Goal: Transaction & Acquisition: Purchase product/service

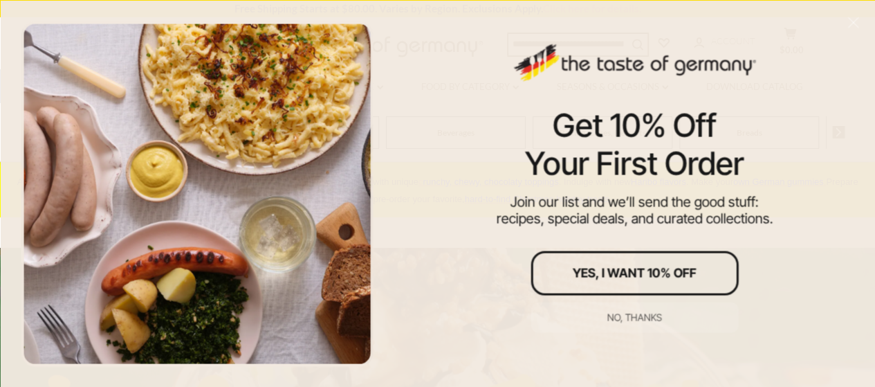
click at [355, 81] on div at bounding box center [197, 193] width 352 height 345
click at [627, 312] on div "No, thanks" at bounding box center [634, 317] width 55 height 10
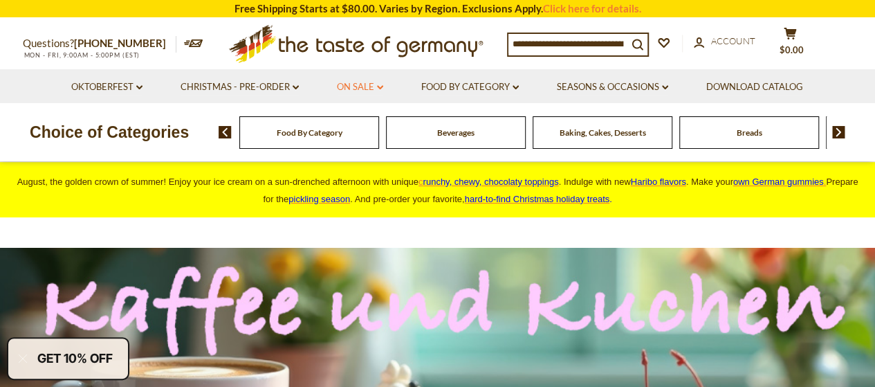
click at [379, 92] on link "On Sale dropdown_arrow" at bounding box center [360, 87] width 46 height 15
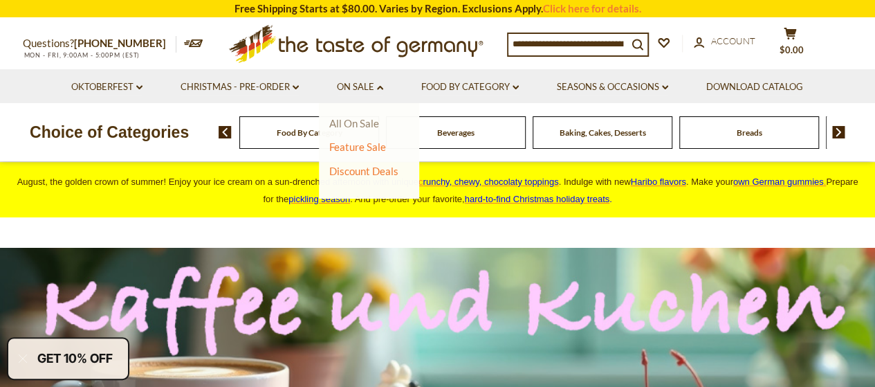
click at [350, 121] on link "All On Sale" at bounding box center [354, 123] width 50 height 12
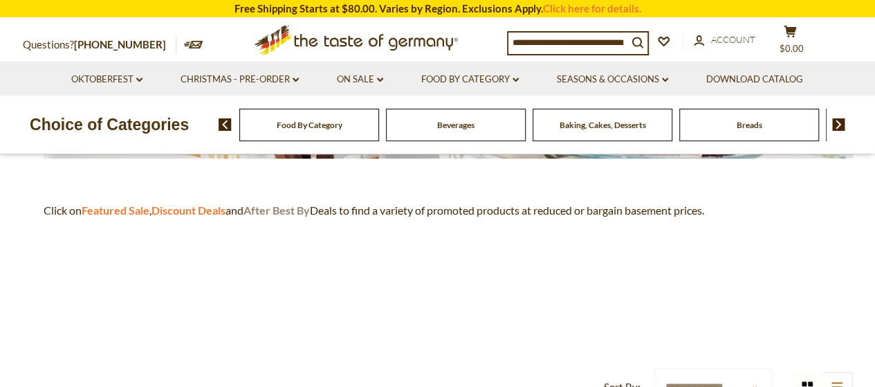
scroll to position [346, 0]
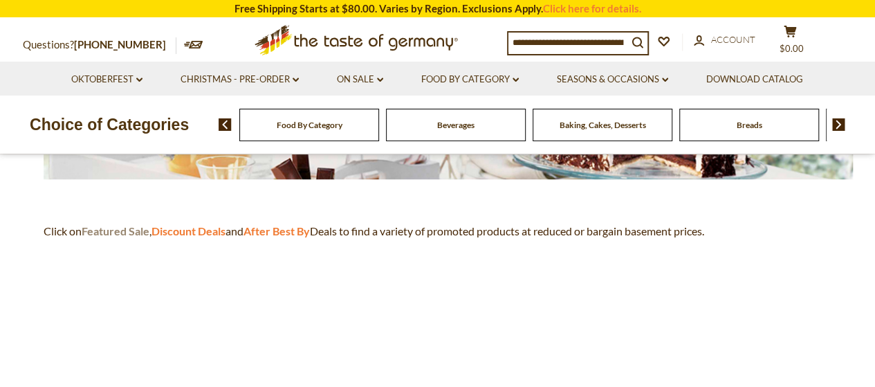
click at [124, 232] on strong "Featured Sale" at bounding box center [116, 230] width 68 height 13
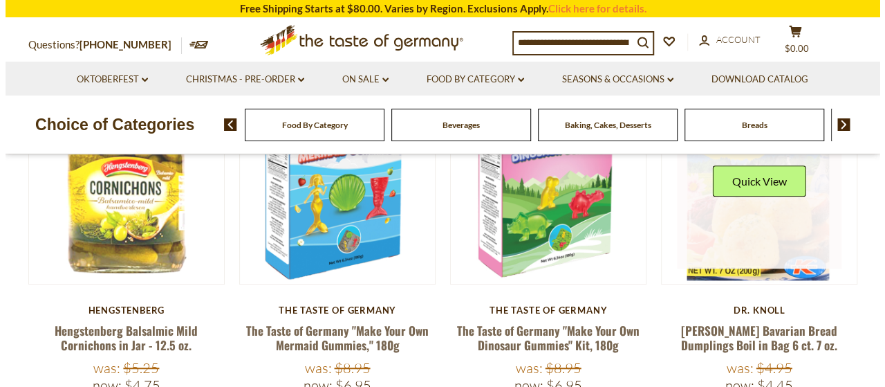
scroll to position [277, 0]
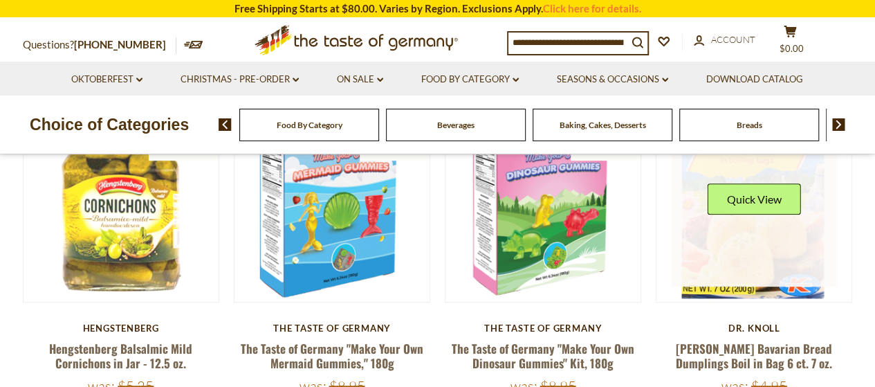
click at [754, 219] on div "Quick View" at bounding box center [753, 203] width 93 height 41
click at [738, 203] on button "Quick View" at bounding box center [753, 198] width 93 height 31
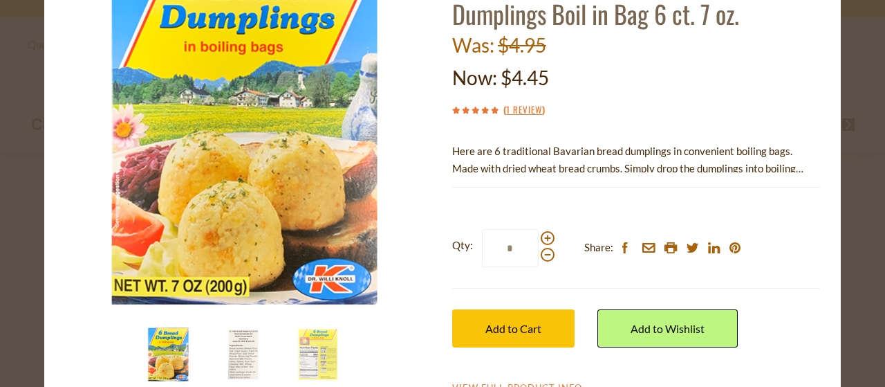
scroll to position [138, 0]
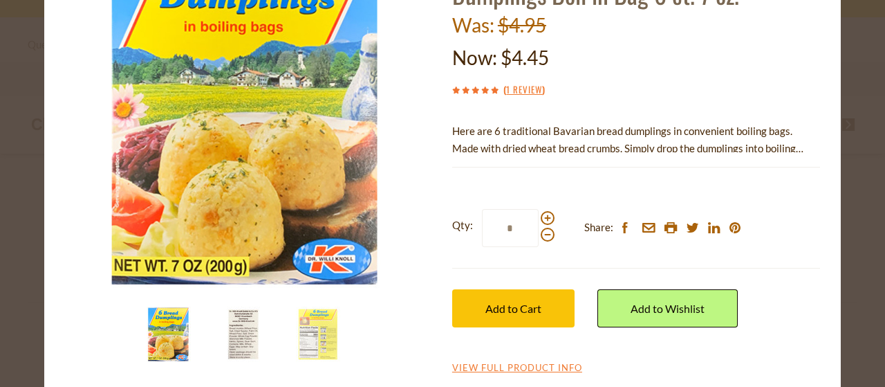
click at [231, 348] on img at bounding box center [243, 333] width 55 height 55
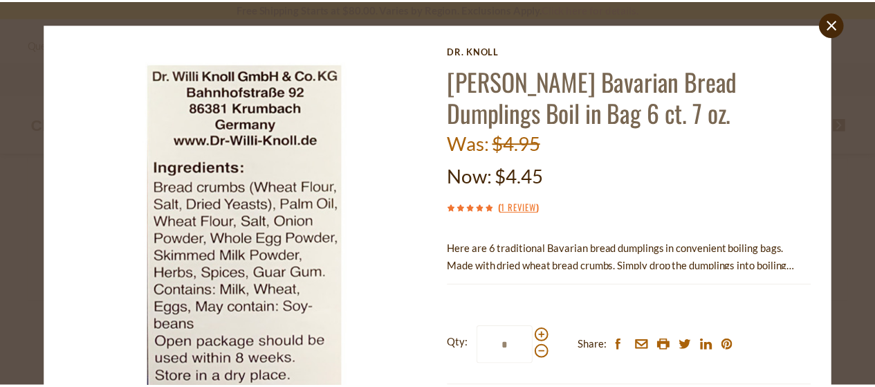
scroll to position [0, 0]
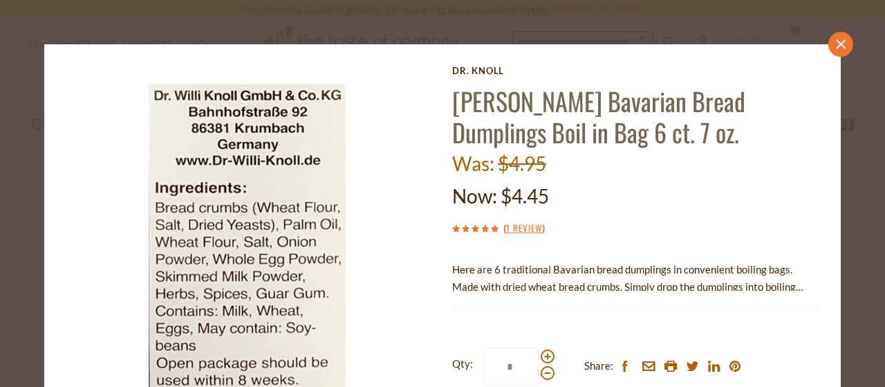
drag, startPoint x: 831, startPoint y: 47, endPoint x: 789, endPoint y: 68, distance: 46.7
click at [836, 46] on icon "close" at bounding box center [841, 44] width 10 height 10
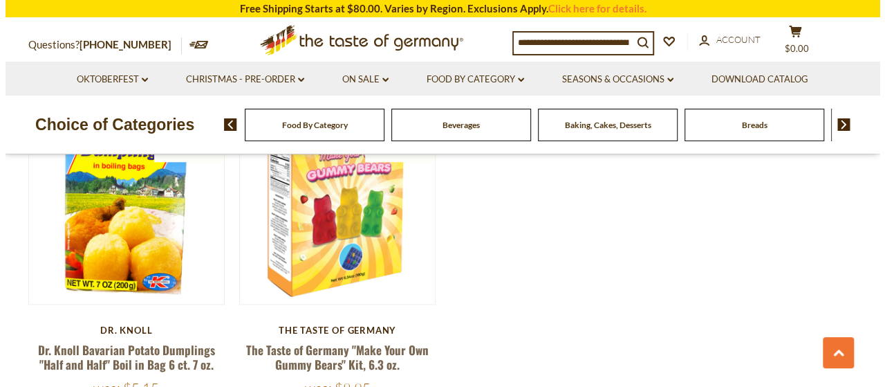
scroll to position [277, 0]
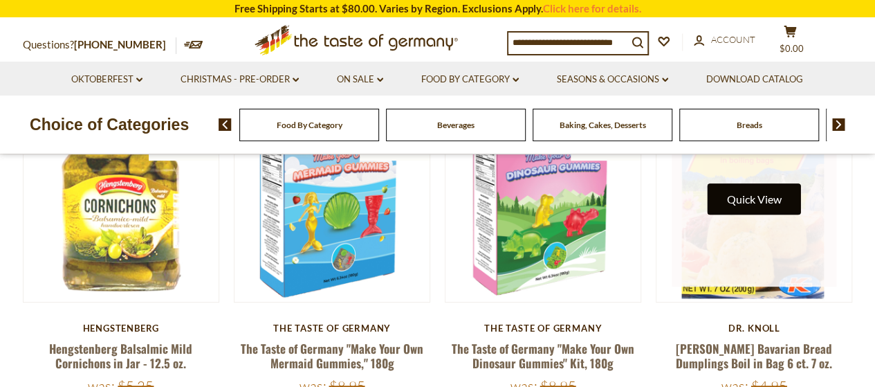
click at [759, 194] on button "Quick View" at bounding box center [753, 198] width 93 height 31
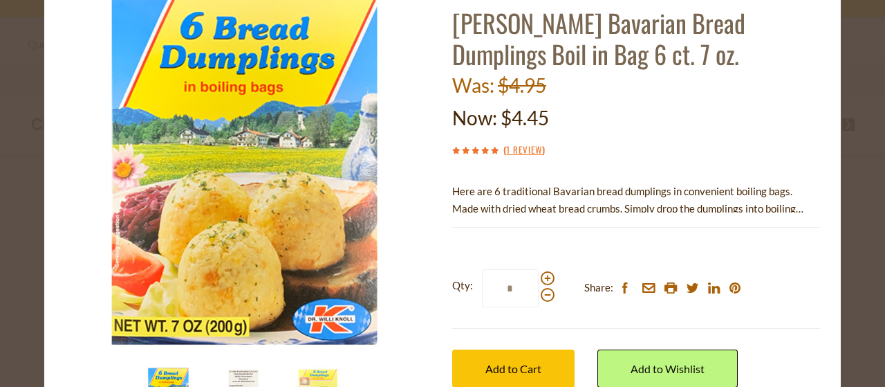
scroll to position [147, 0]
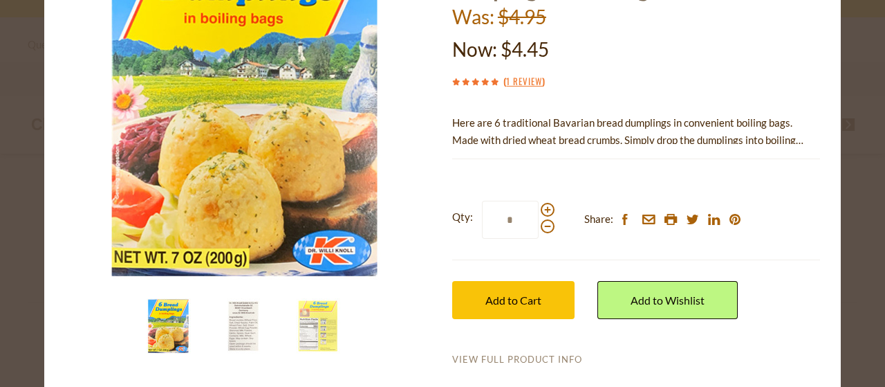
click at [510, 357] on link "View Full Product Info" at bounding box center [517, 359] width 130 height 12
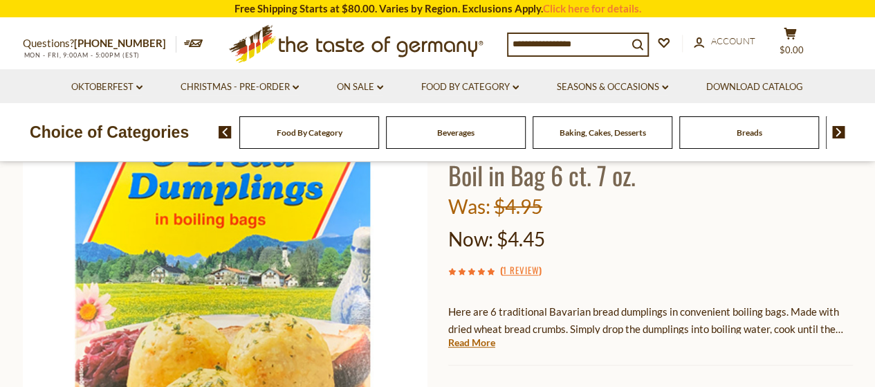
scroll to position [277, 0]
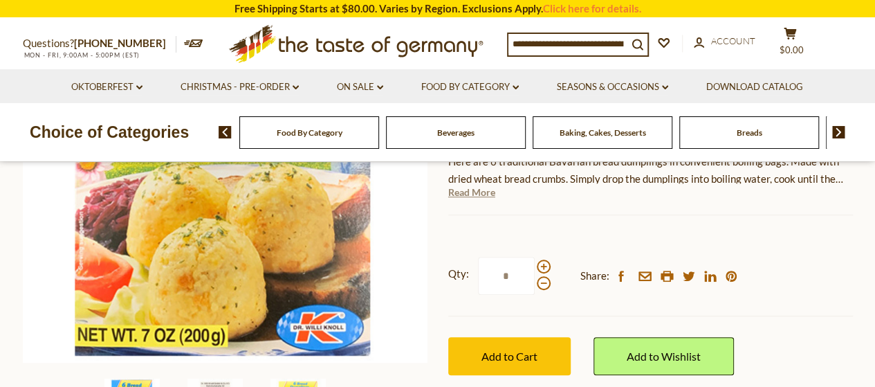
click at [465, 194] on link "Read More" at bounding box center [471, 192] width 47 height 14
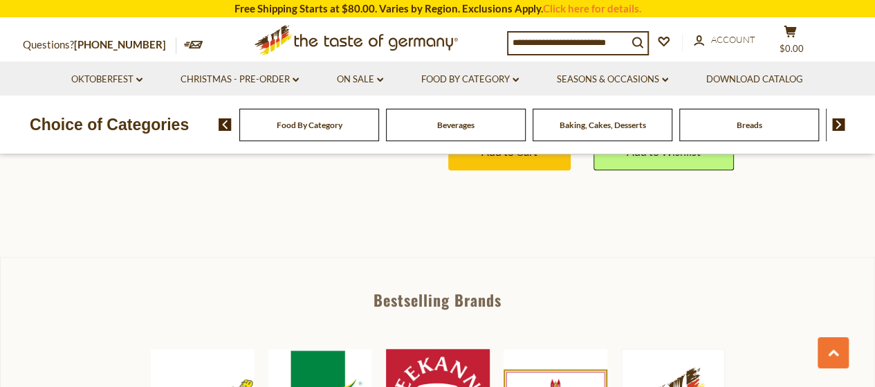
scroll to position [484, 0]
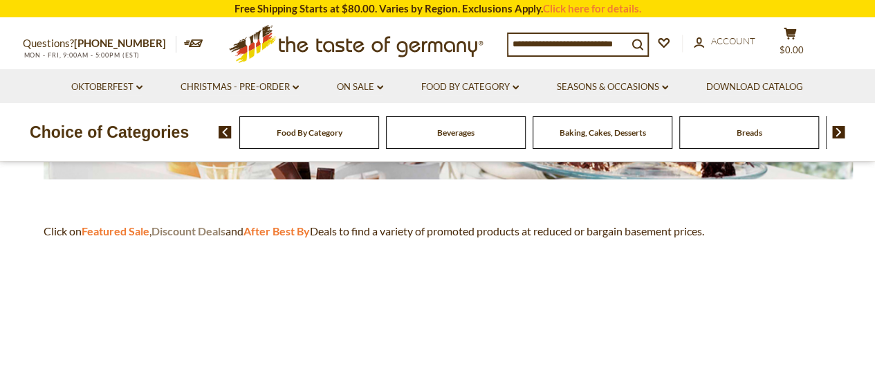
click at [189, 228] on strong "Discount Deals" at bounding box center [188, 230] width 74 height 13
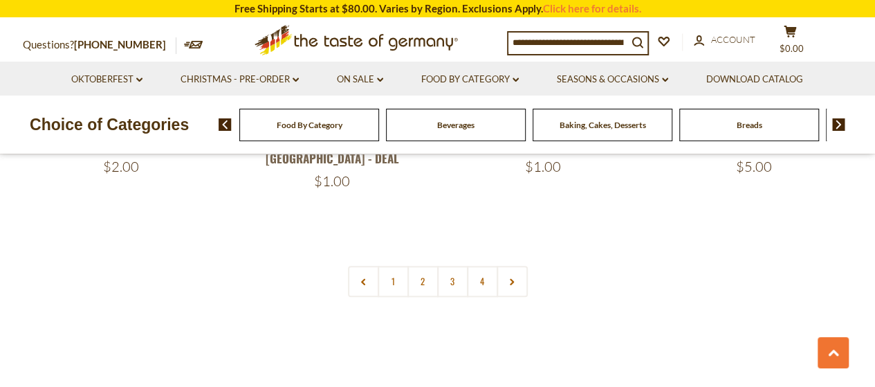
scroll to position [3250, 0]
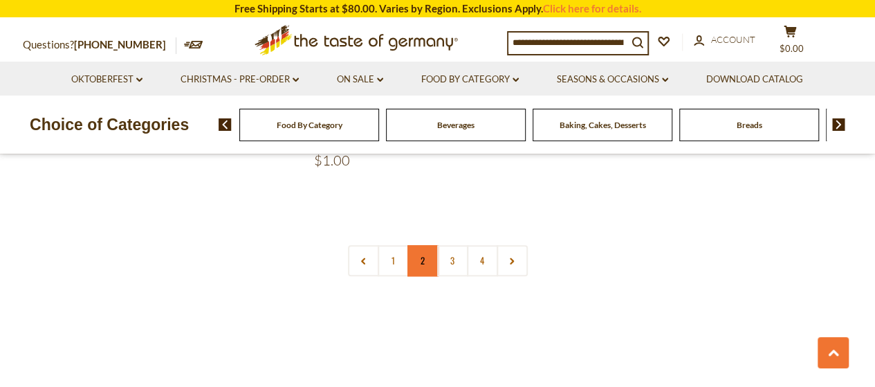
click at [419, 245] on link "2" at bounding box center [422, 260] width 31 height 31
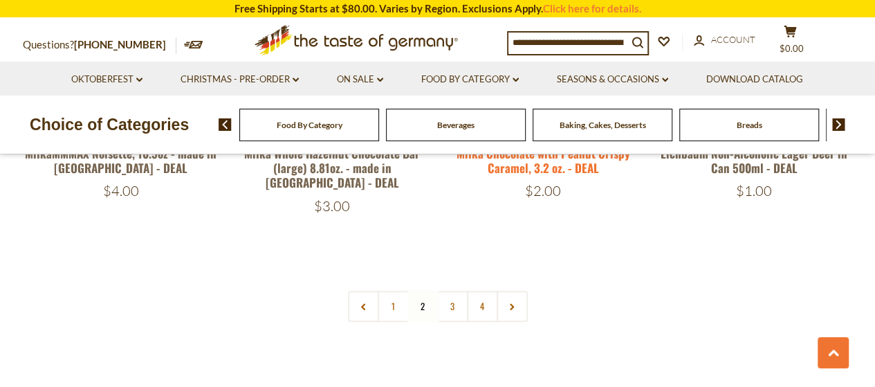
scroll to position [3225, 0]
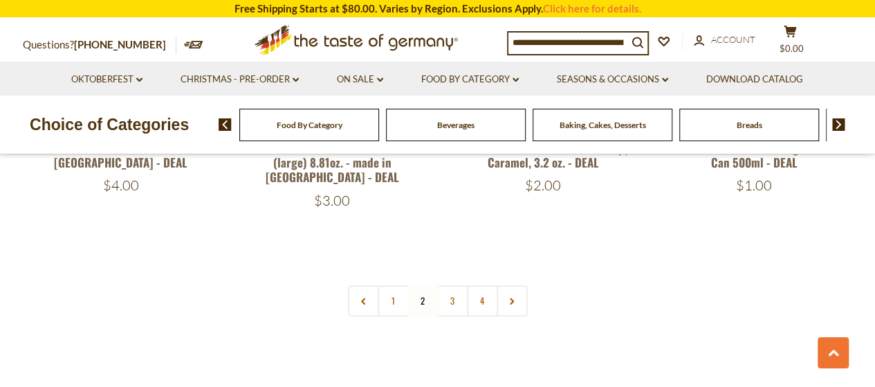
click at [443, 285] on link "3" at bounding box center [452, 300] width 31 height 31
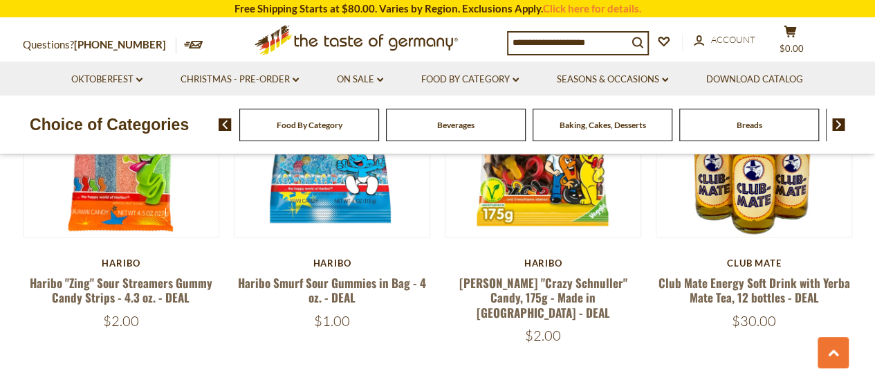
scroll to position [3156, 0]
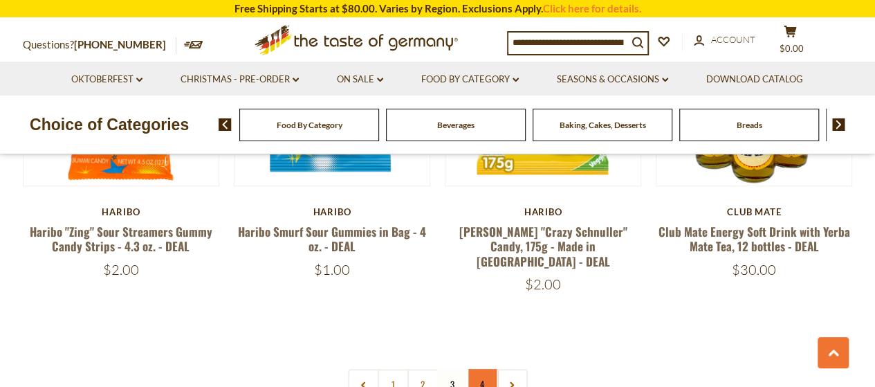
click at [487, 369] on link "4" at bounding box center [482, 384] width 31 height 31
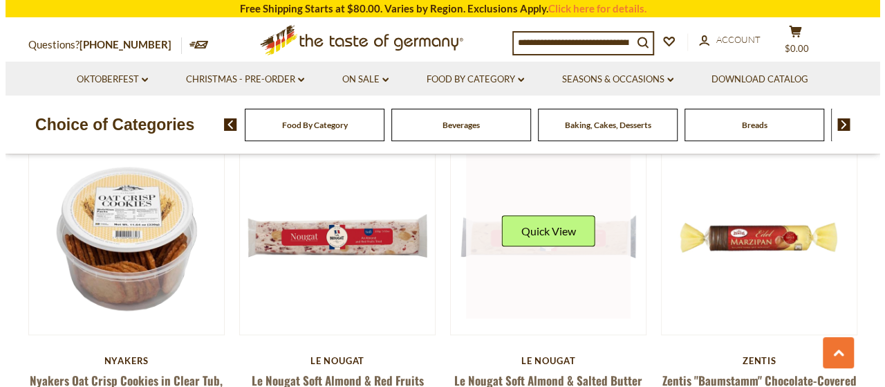
scroll to position [598, 0]
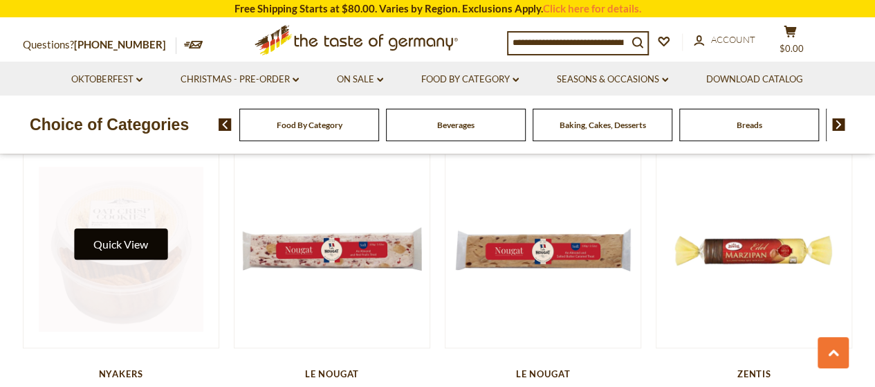
click at [129, 241] on button "Quick View" at bounding box center [120, 243] width 93 height 31
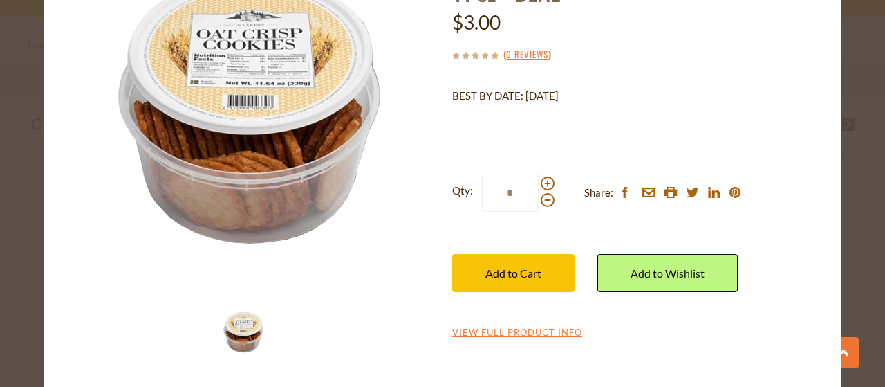
scroll to position [145, 0]
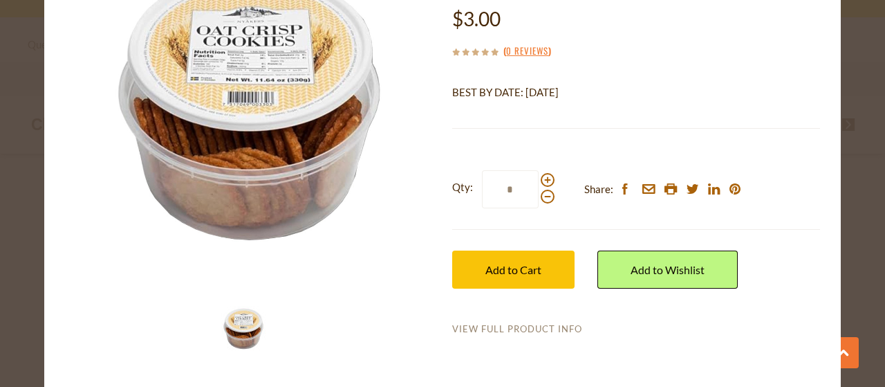
click at [497, 326] on link "View Full Product Info" at bounding box center [517, 329] width 130 height 12
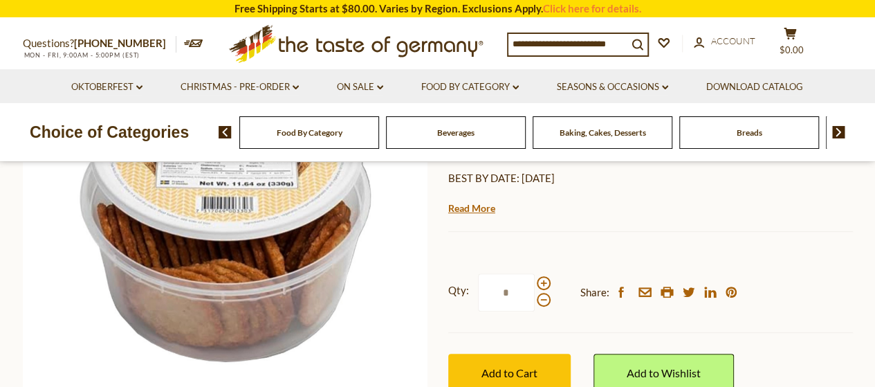
scroll to position [207, 0]
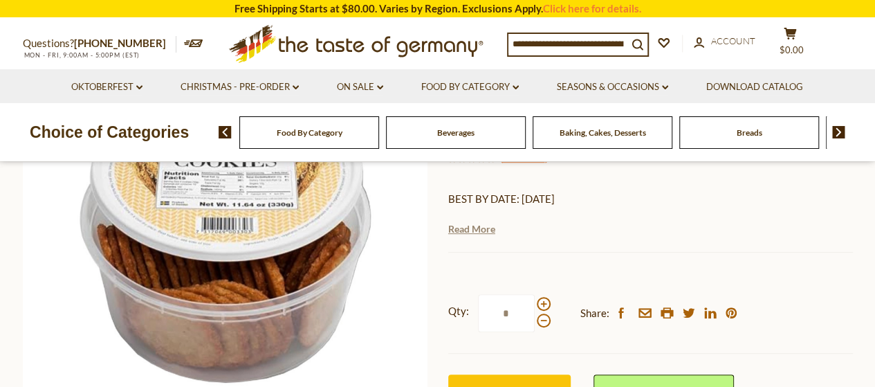
click at [476, 228] on link "Read More" at bounding box center [471, 229] width 47 height 14
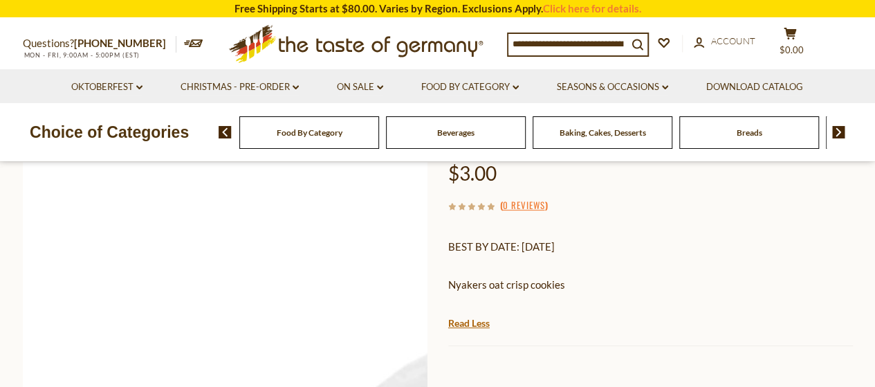
scroll to position [138, 0]
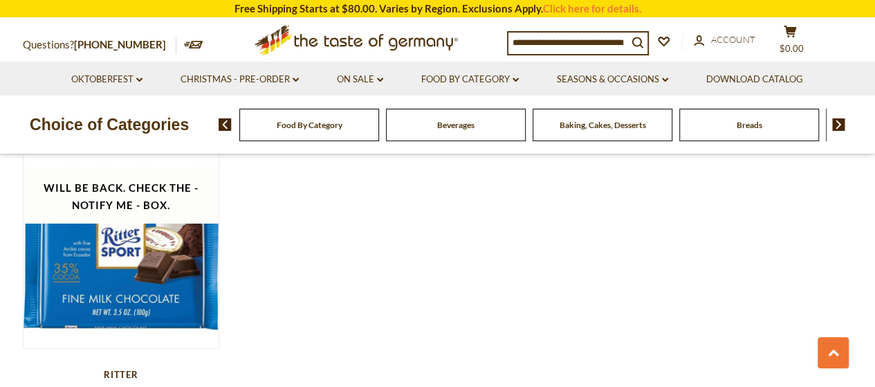
scroll to position [2257, 0]
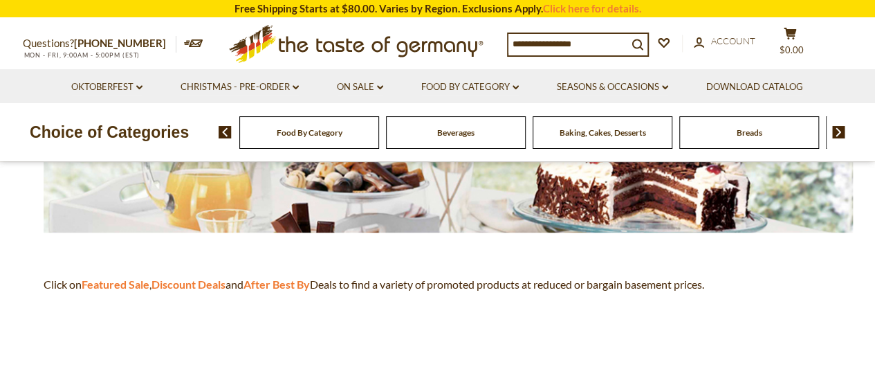
scroll to position [346, 0]
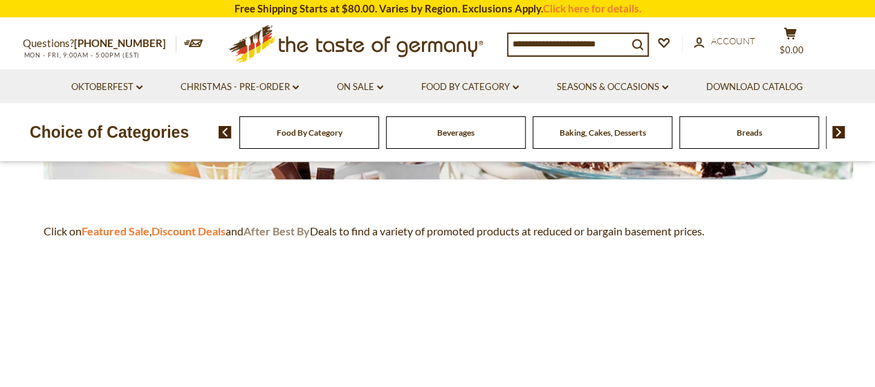
click at [278, 227] on strong "After Best By" at bounding box center [276, 230] width 66 height 13
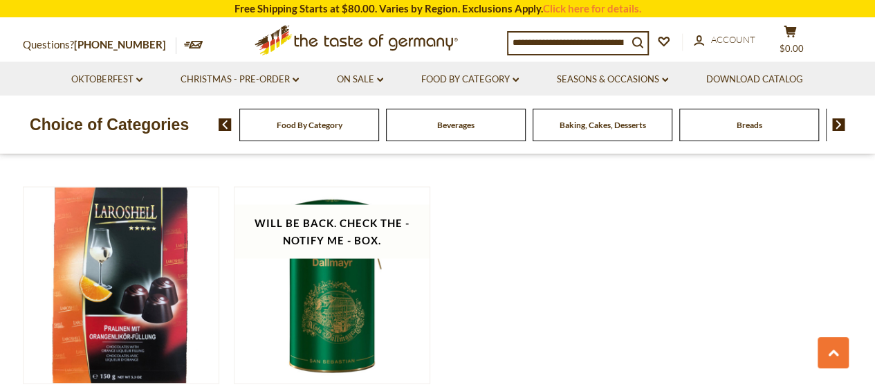
scroll to position [1245, 0]
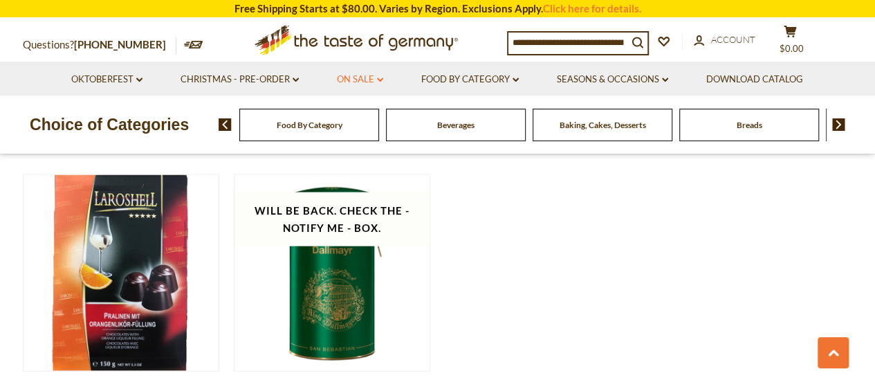
click at [360, 75] on link "On Sale dropdown_arrow" at bounding box center [360, 79] width 46 height 15
click at [360, 140] on link "Feature Sale" at bounding box center [357, 139] width 57 height 12
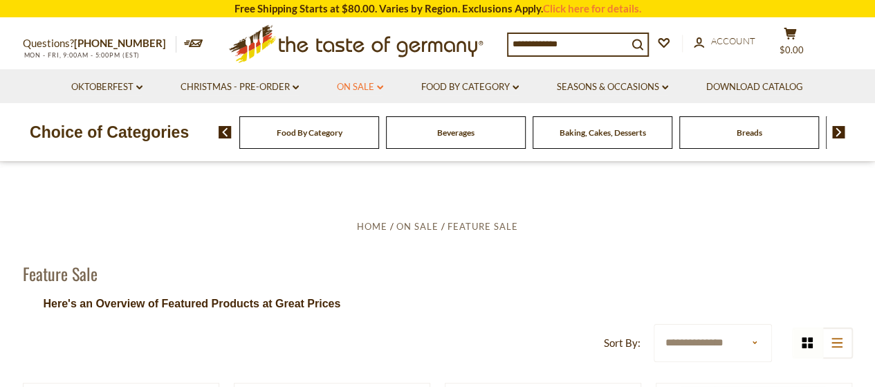
click at [361, 82] on link "On Sale dropdown_arrow" at bounding box center [360, 87] width 46 height 15
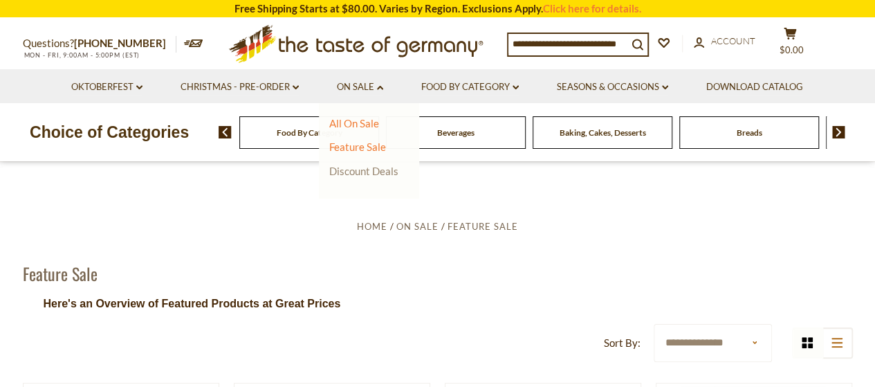
click at [378, 169] on link "Discount Deals" at bounding box center [363, 170] width 69 height 19
